Goal: Information Seeking & Learning: Learn about a topic

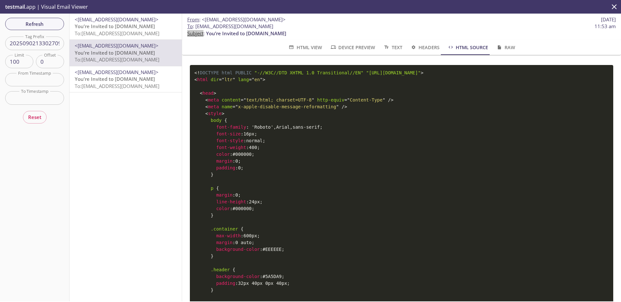
scroll to position [751, 0]
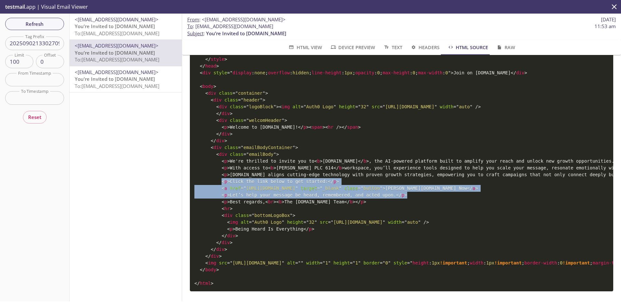
drag, startPoint x: 222, startPoint y: 185, endPoint x: 416, endPoint y: 201, distance: 194.4
copy code "< p > Click the link below to get started: </ p > < a href = " https://u4984238…"
drag, startPoint x: 326, startPoint y: 267, endPoint x: 126, endPoint y: 263, distance: 199.4
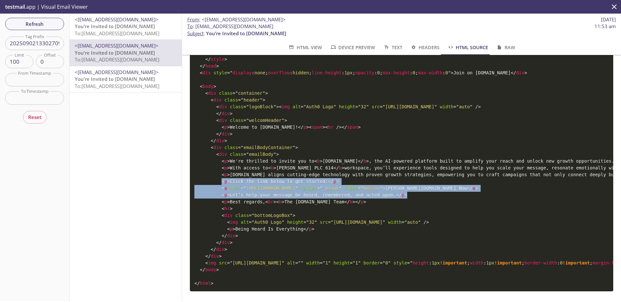
click at [126, 263] on div "Refresh Filters Tag Prefix 2025090213302709 Tag Prefix Limit 100 Limit Offset 0…" at bounding box center [310, 158] width 621 height 288
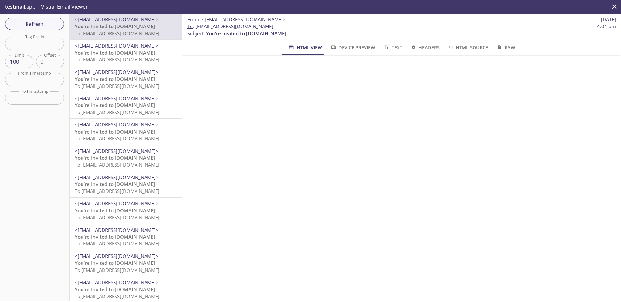
scroll to position [3, 0]
drag, startPoint x: 282, startPoint y: 32, endPoint x: 206, endPoint y: 33, distance: 76.1
click at [206, 33] on p "To : [EMAIL_ADDRESS][DOMAIN_NAME] 4:04 pm Subject : You’re Invited to [DOMAIN_N…" at bounding box center [401, 30] width 429 height 14
copy span "You’re Invited to [DOMAIN_NAME]"
click at [470, 47] on span "HTML Source" at bounding box center [468, 47] width 41 height 8
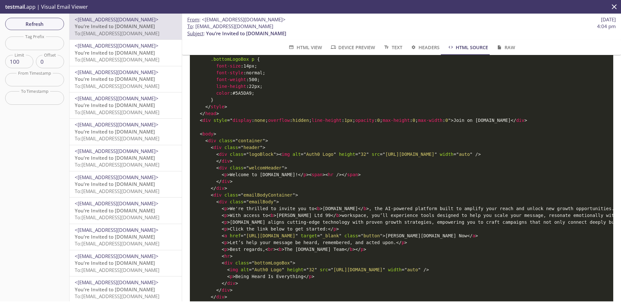
scroll to position [704, 0]
